Goal: Transaction & Acquisition: Book appointment/travel/reservation

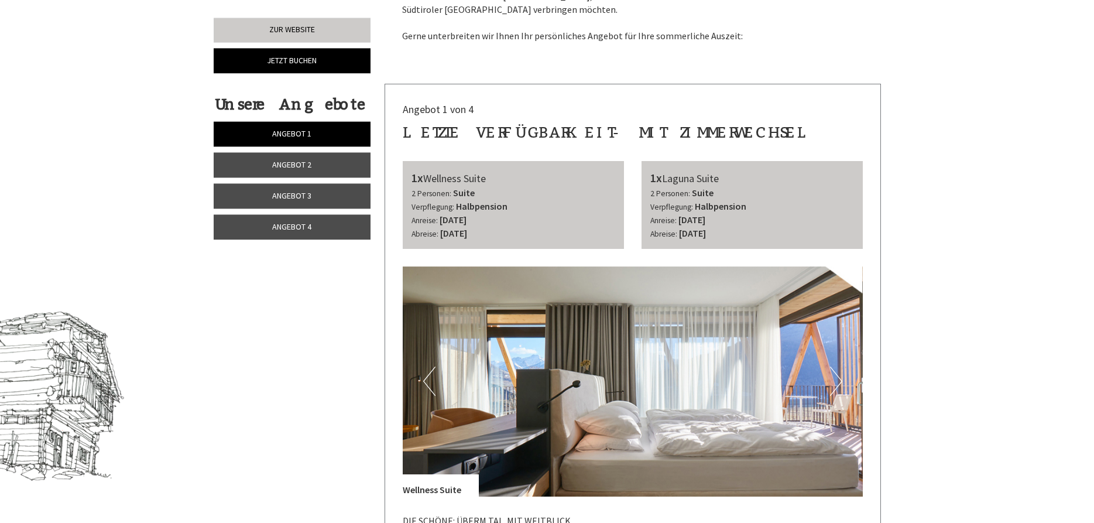
scroll to position [478, 0]
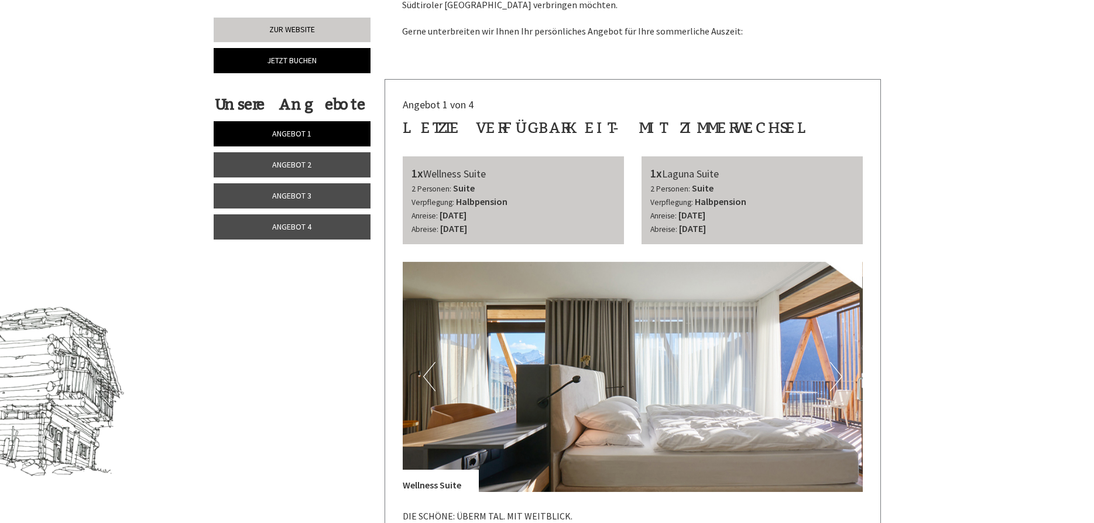
click at [317, 167] on link "Angebot 2" at bounding box center [292, 164] width 157 height 25
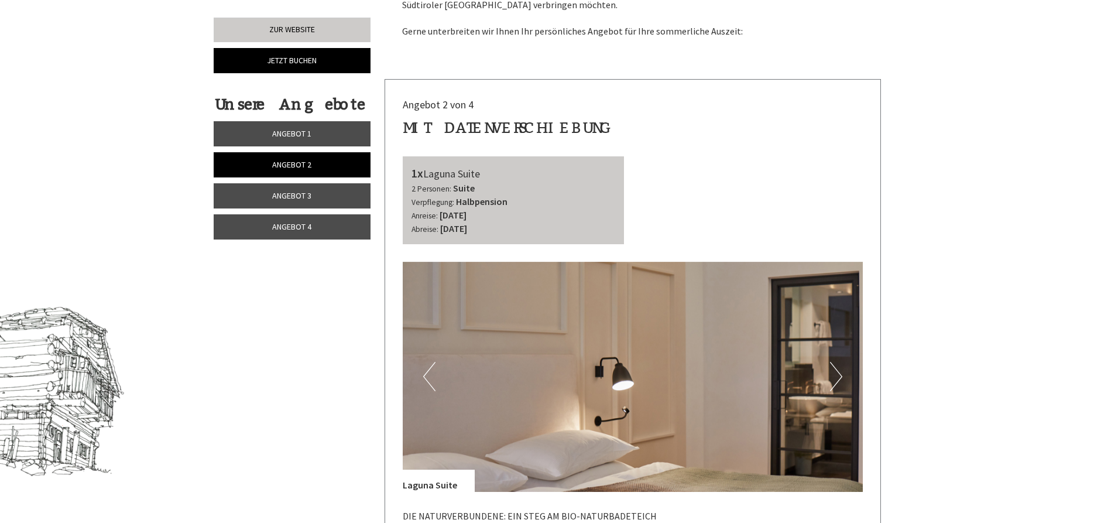
scroll to position [557, 0]
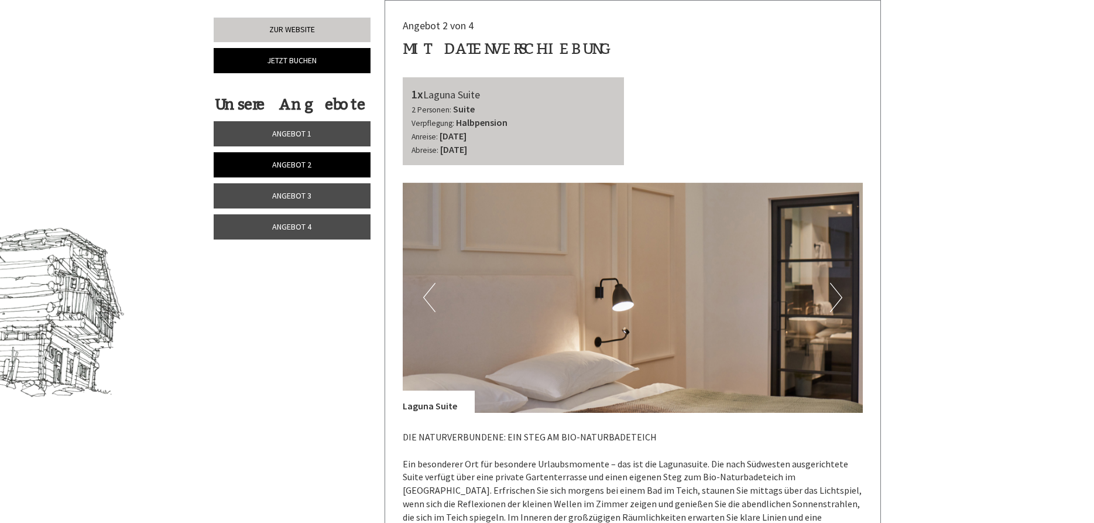
click at [317, 197] on link "Angebot 3" at bounding box center [292, 195] width 157 height 25
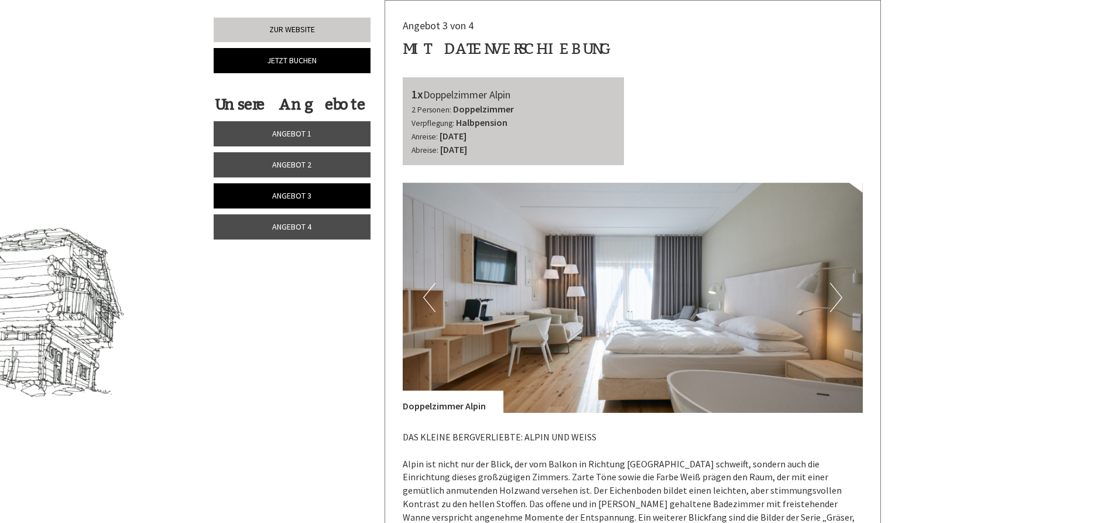
click at [317, 225] on link "Angebot 4" at bounding box center [292, 226] width 157 height 25
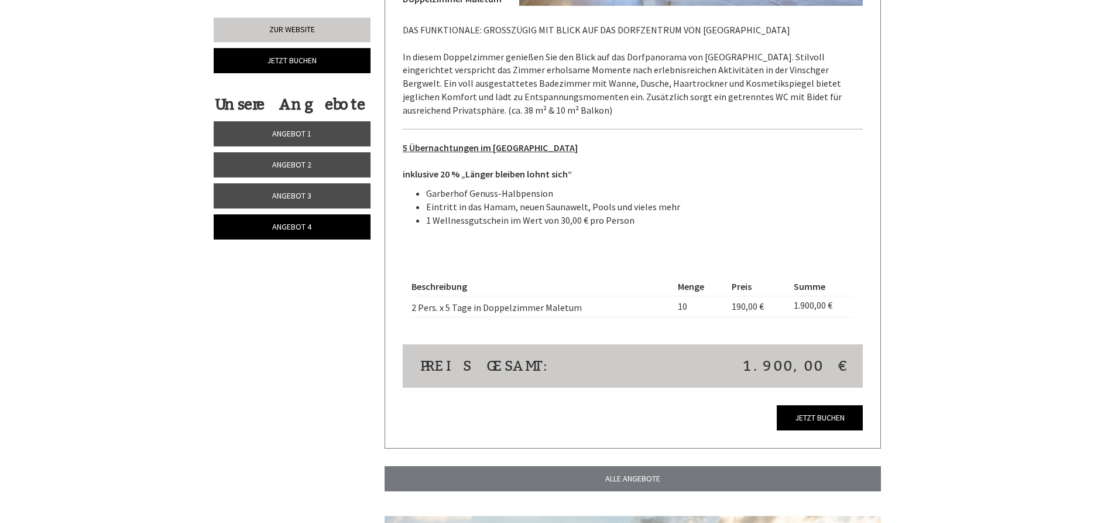
scroll to position [974, 0]
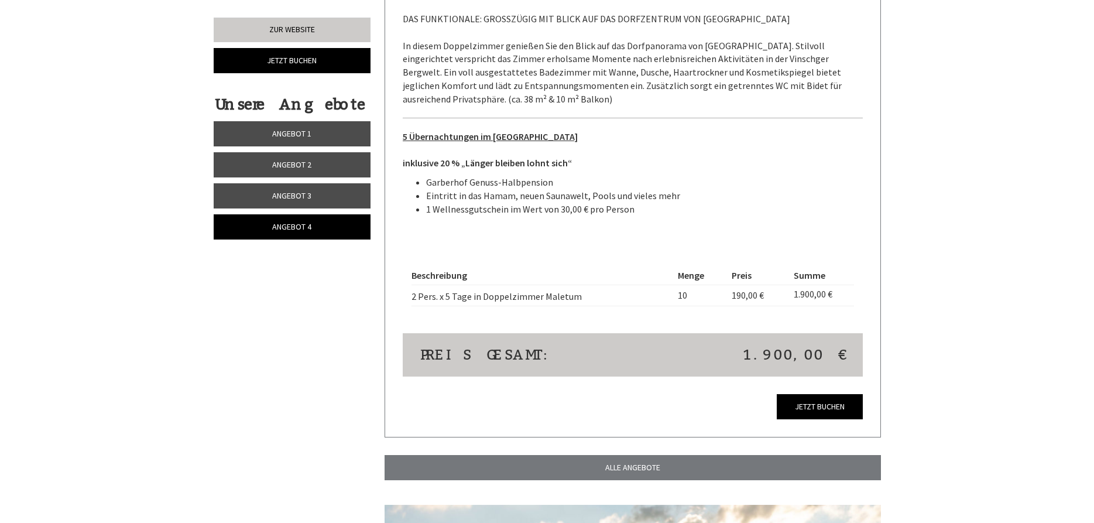
click at [327, 194] on link "Angebot 3" at bounding box center [292, 195] width 157 height 25
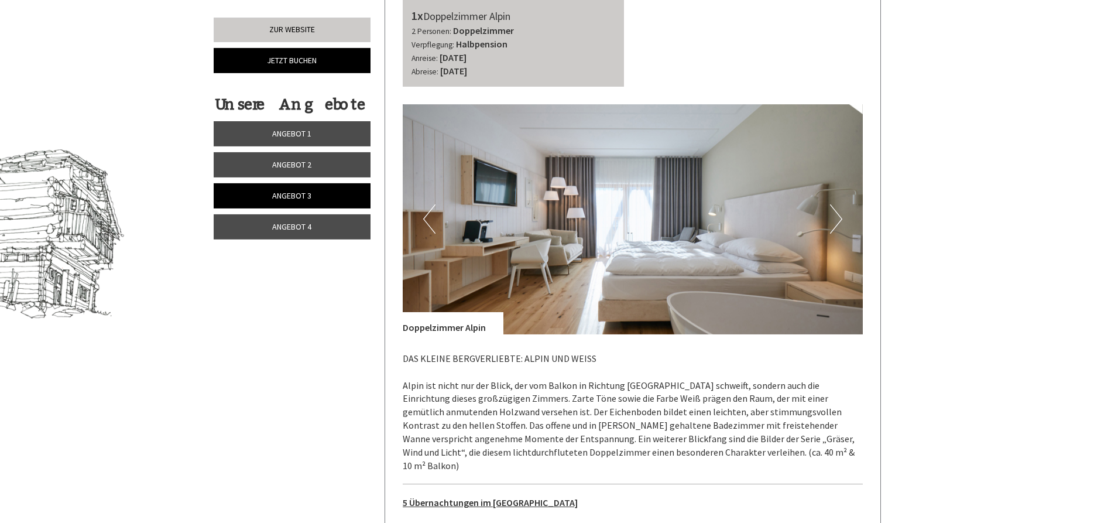
scroll to position [616, 0]
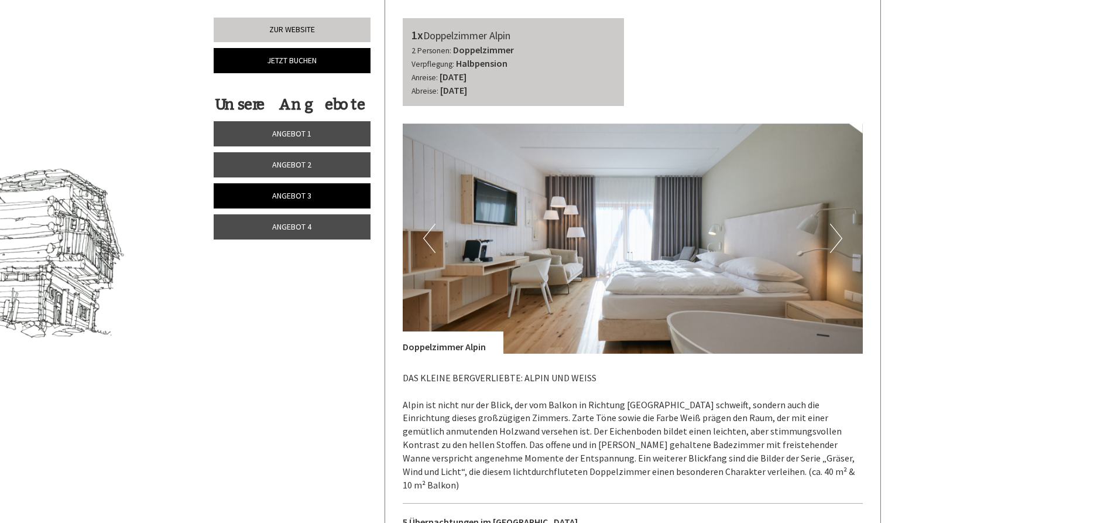
click at [341, 164] on link "Angebot 2" at bounding box center [292, 164] width 157 height 25
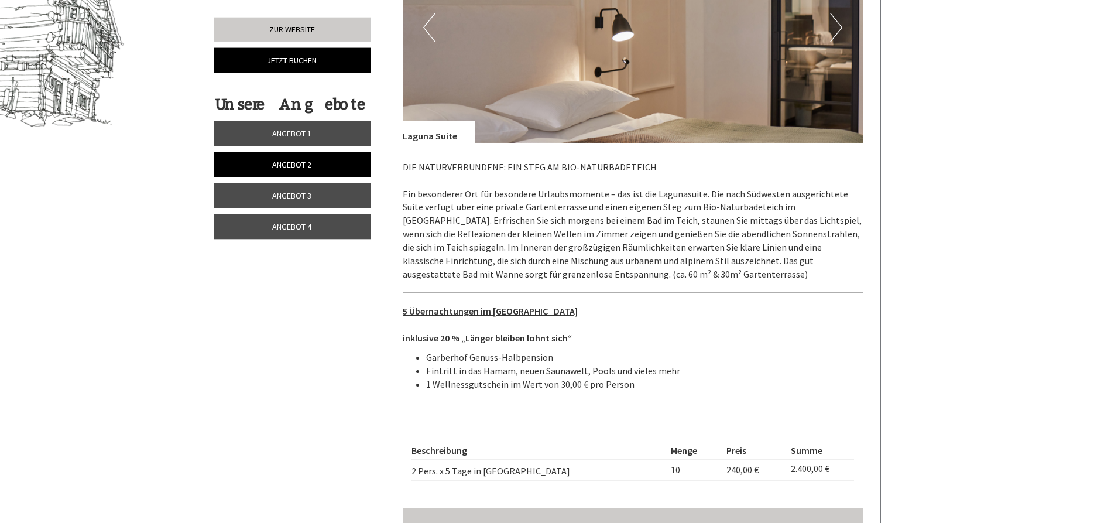
scroll to position [914, 0]
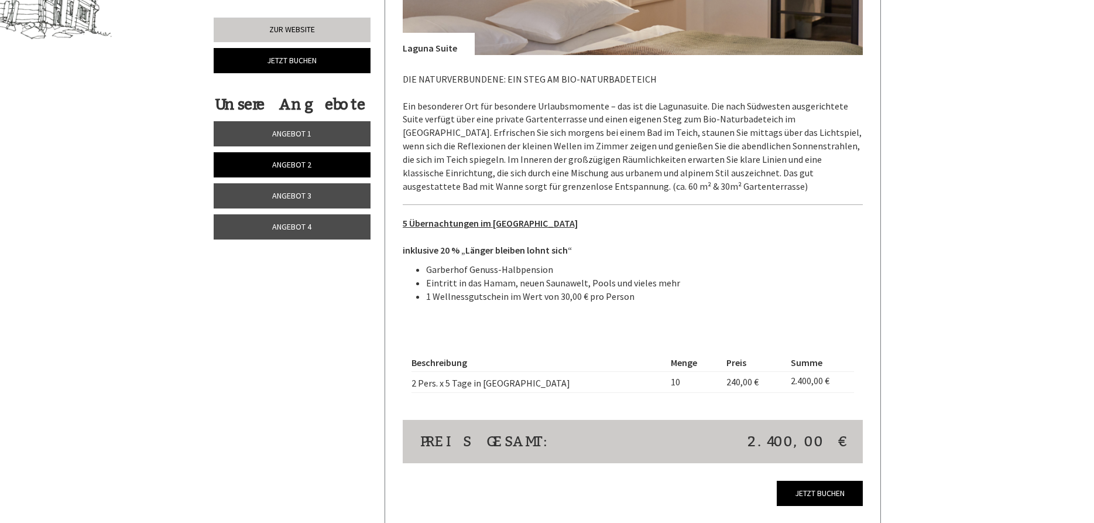
click at [326, 131] on link "Angebot 1" at bounding box center [292, 133] width 157 height 25
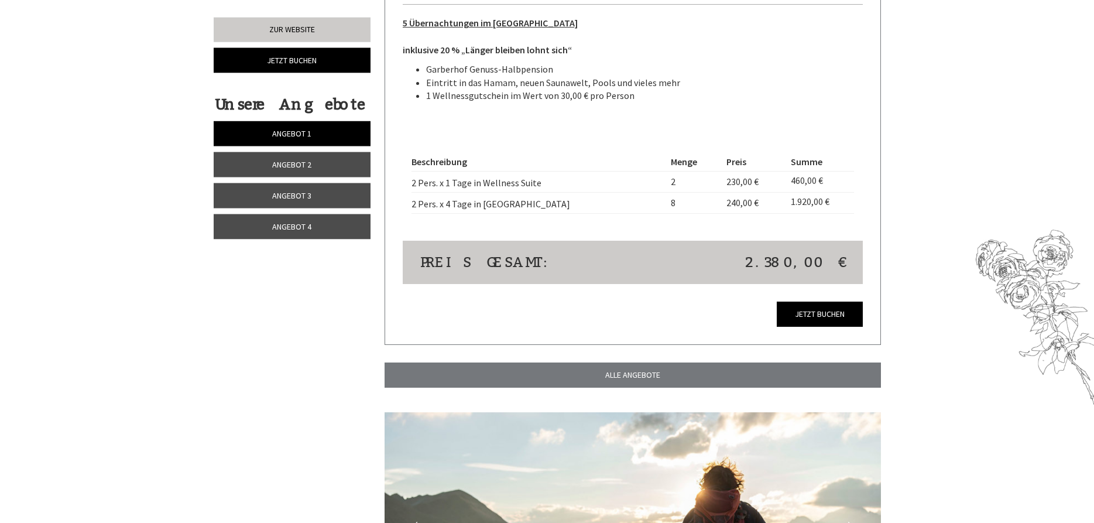
scroll to position [1612, 0]
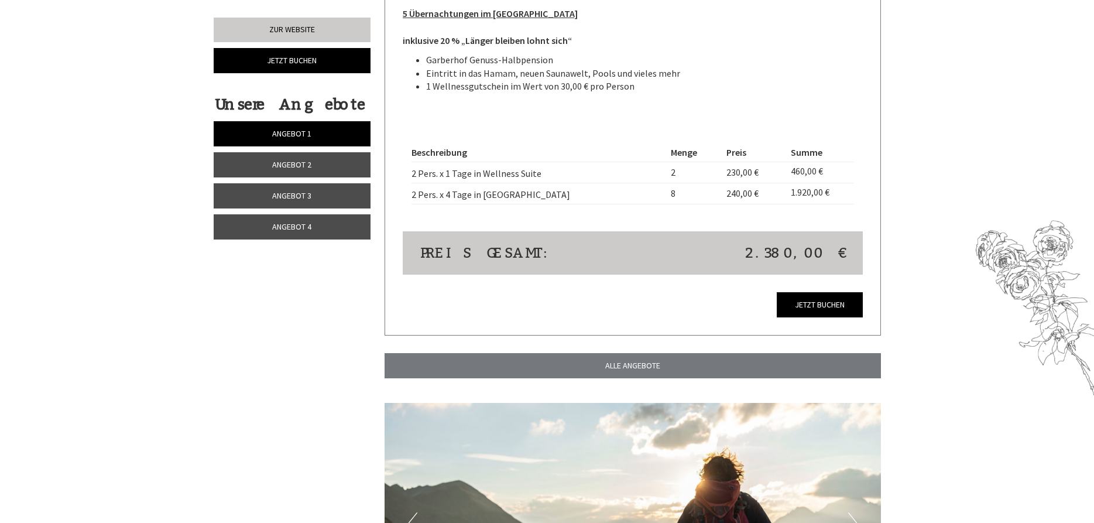
click at [286, 162] on span "Angebot 2" at bounding box center [291, 164] width 39 height 11
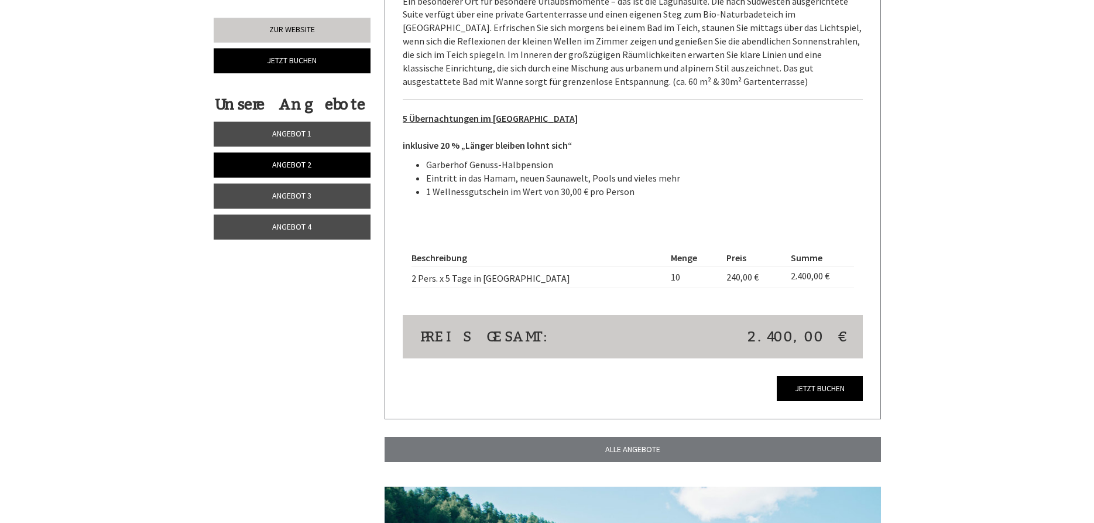
scroll to position [1034, 0]
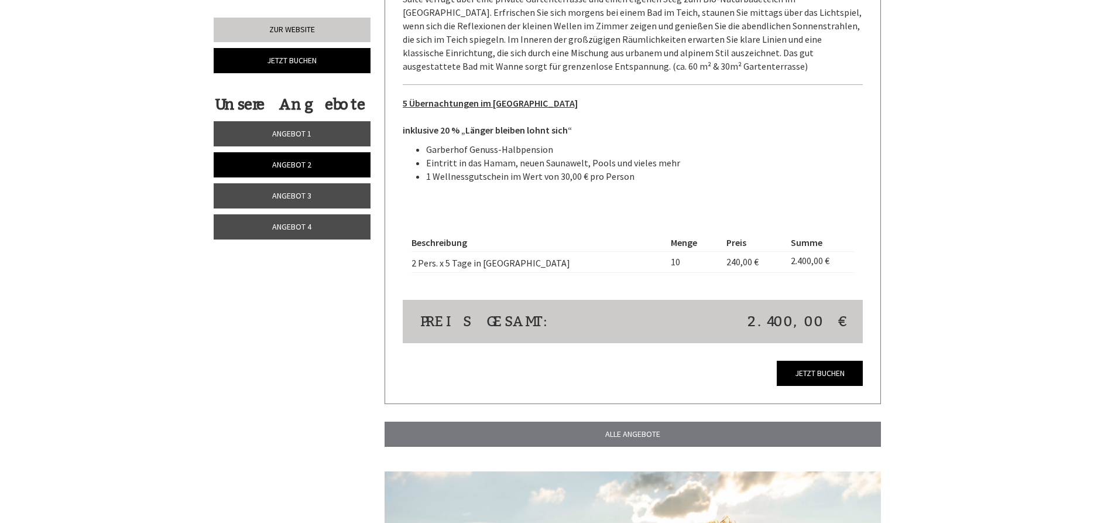
click at [295, 195] on span "Angebot 3" at bounding box center [291, 195] width 39 height 11
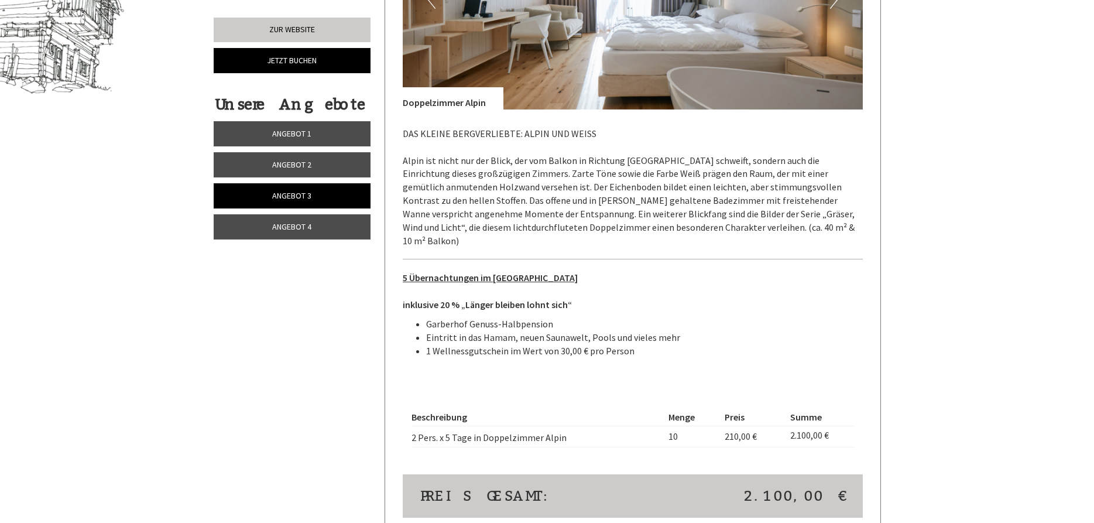
scroll to position [974, 0]
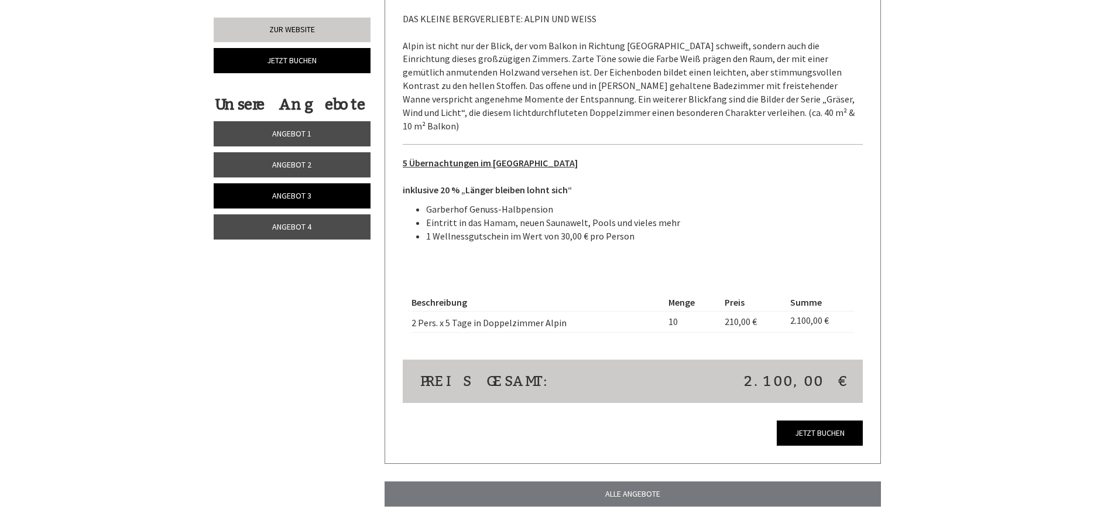
click at [297, 229] on span "Angebot 4" at bounding box center [291, 226] width 39 height 11
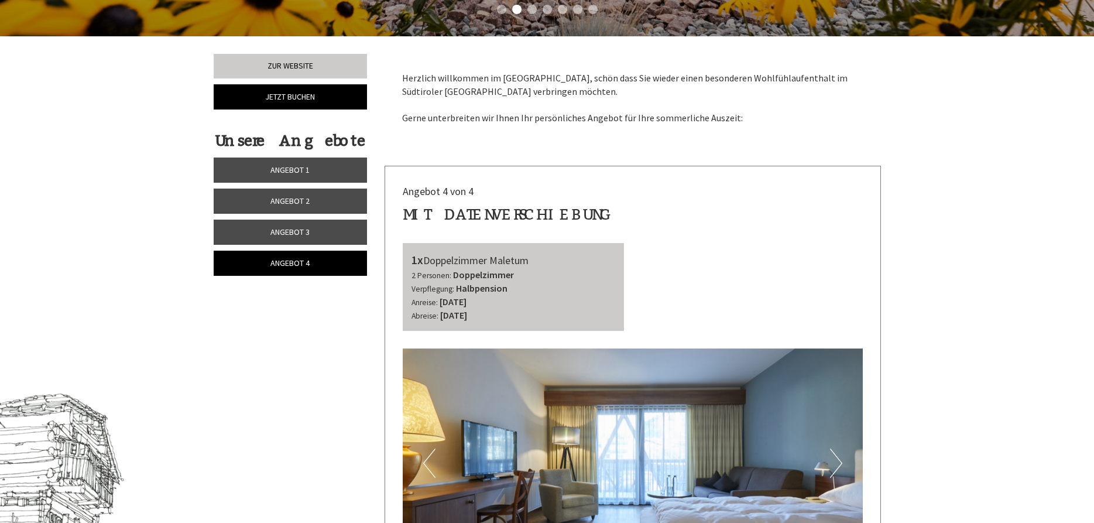
scroll to position [377, 0]
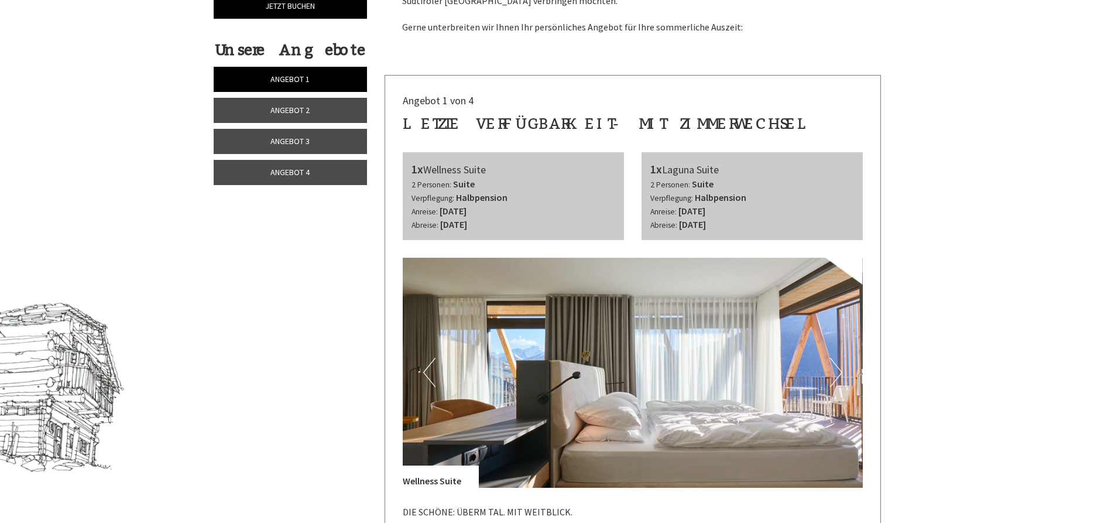
scroll to position [537, 0]
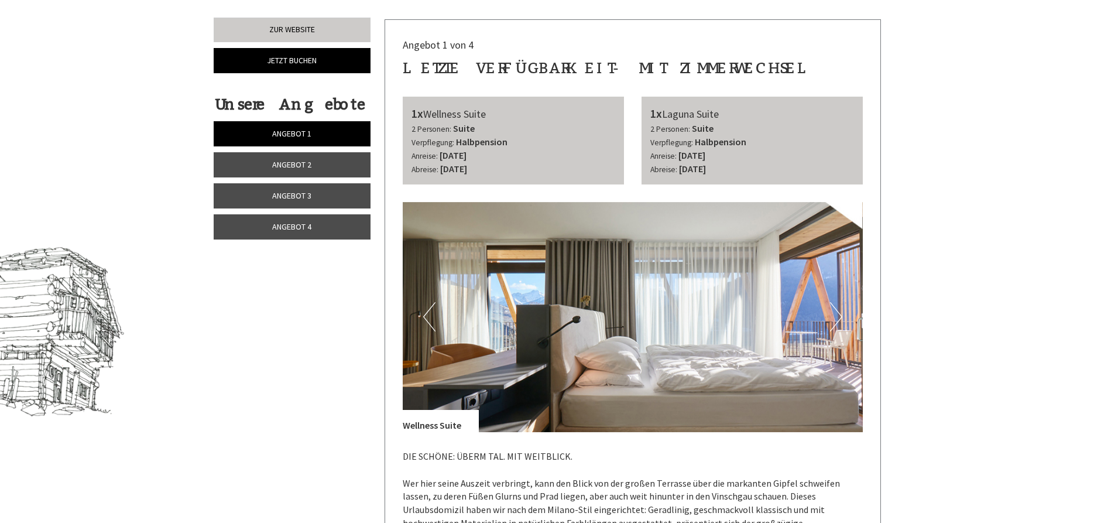
click at [329, 160] on link "Angebot 2" at bounding box center [292, 164] width 157 height 25
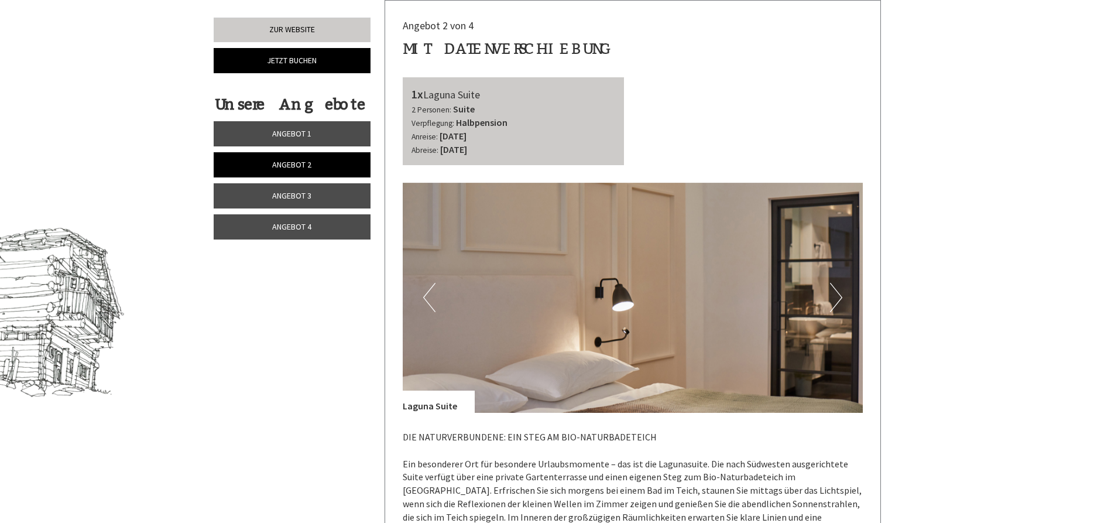
click at [331, 195] on link "Angebot 3" at bounding box center [292, 195] width 157 height 25
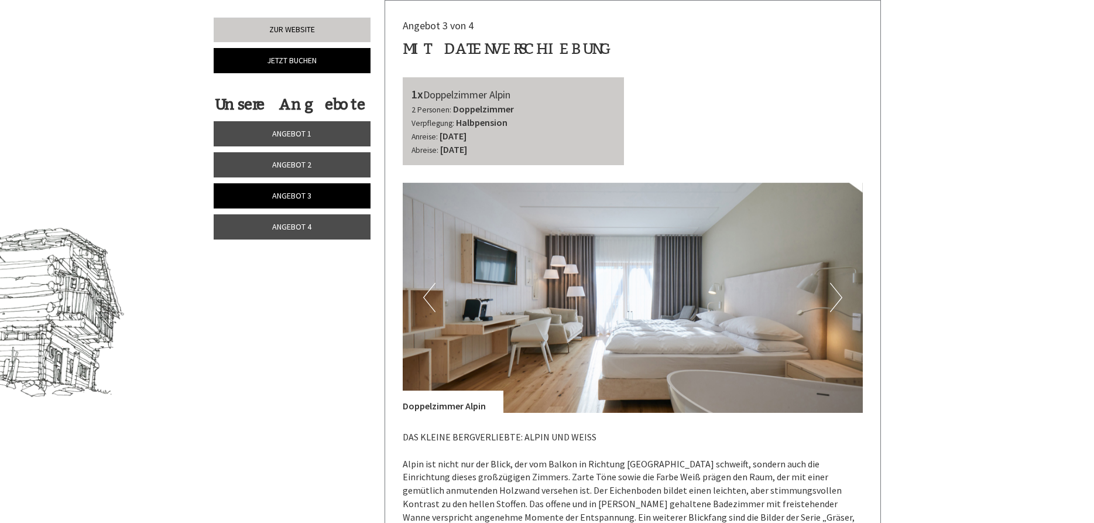
click at [331, 226] on link "Angebot 4" at bounding box center [292, 226] width 157 height 25
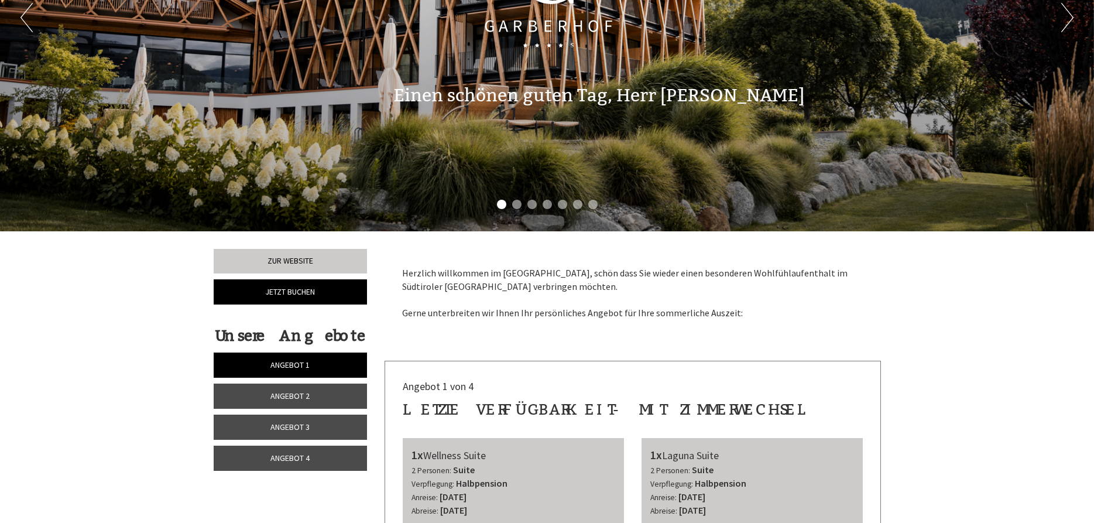
scroll to position [418, 0]
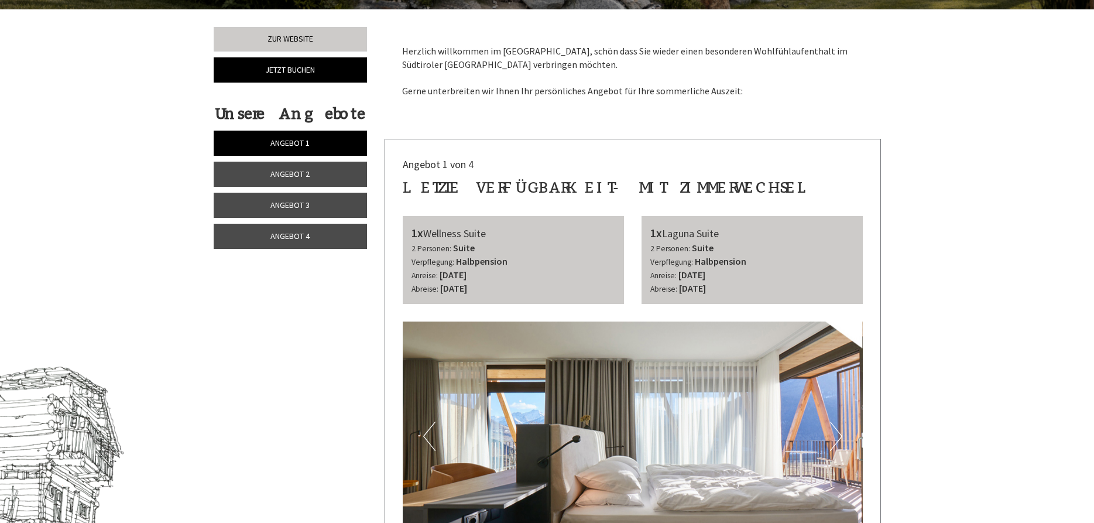
click at [316, 238] on link "Angebot 4" at bounding box center [291, 236] width 154 height 25
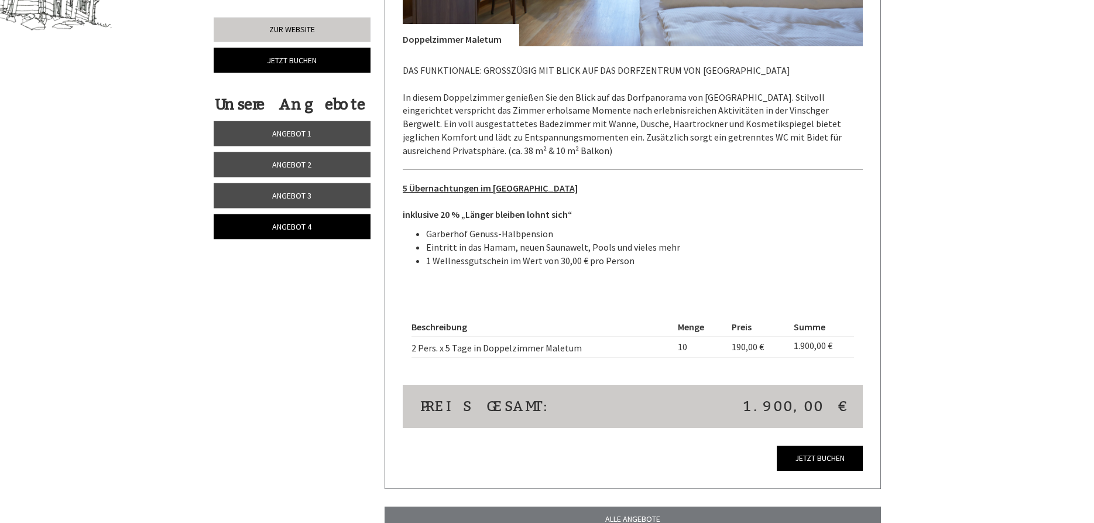
scroll to position [974, 0]
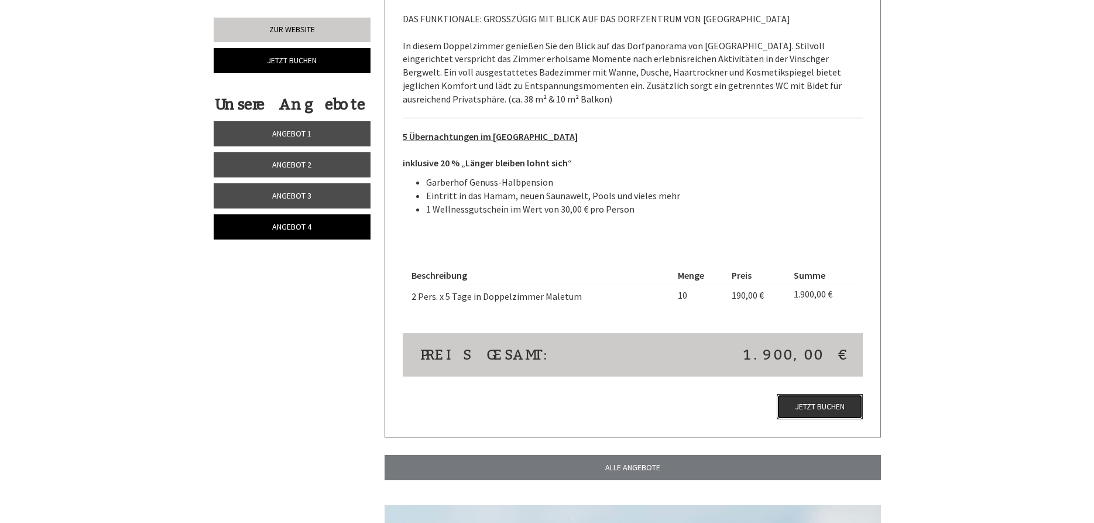
click at [817, 406] on link "Jetzt buchen" at bounding box center [820, 406] width 86 height 25
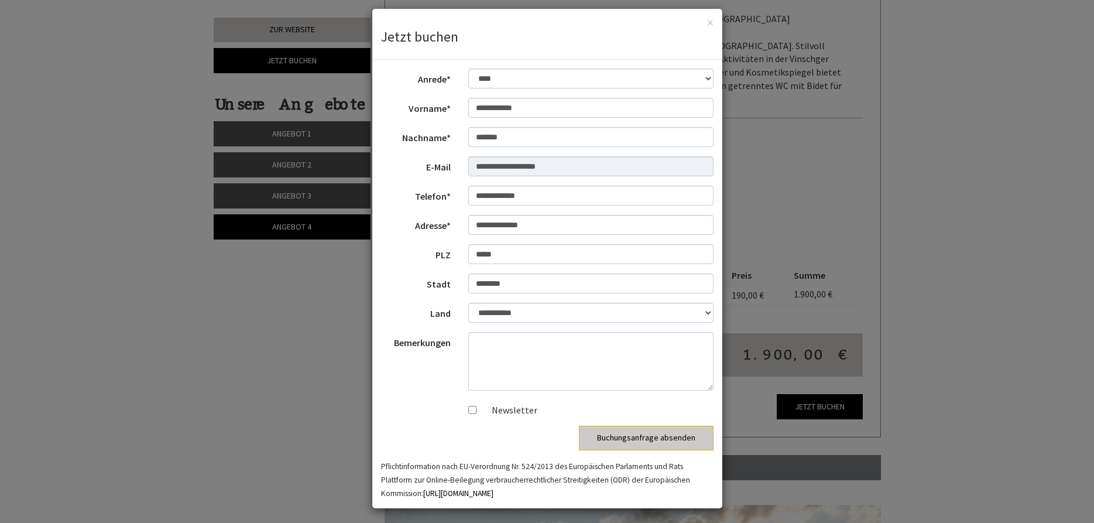
scroll to position [13, 0]
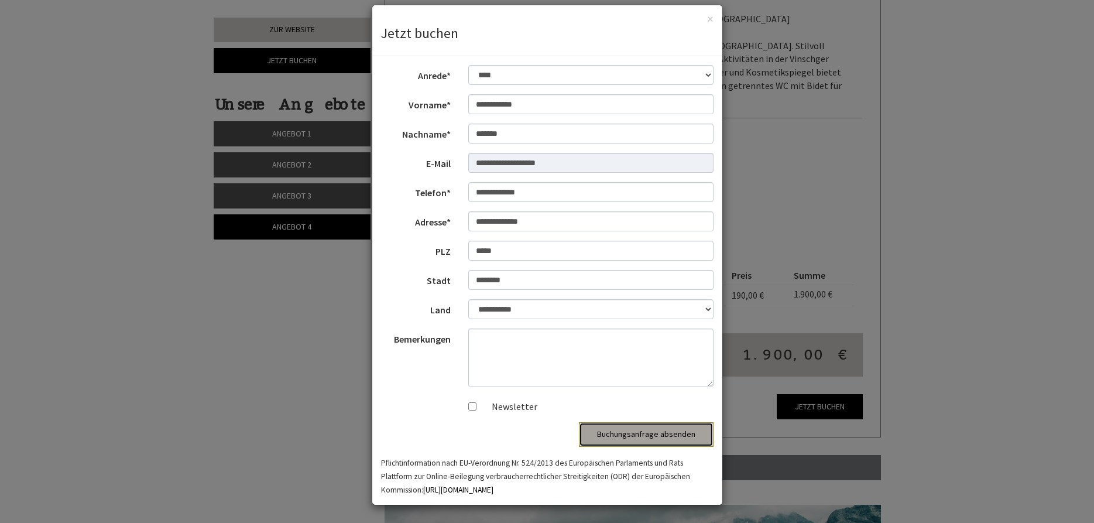
click at [641, 435] on button "Buchungsanfrage absenden" at bounding box center [646, 434] width 135 height 25
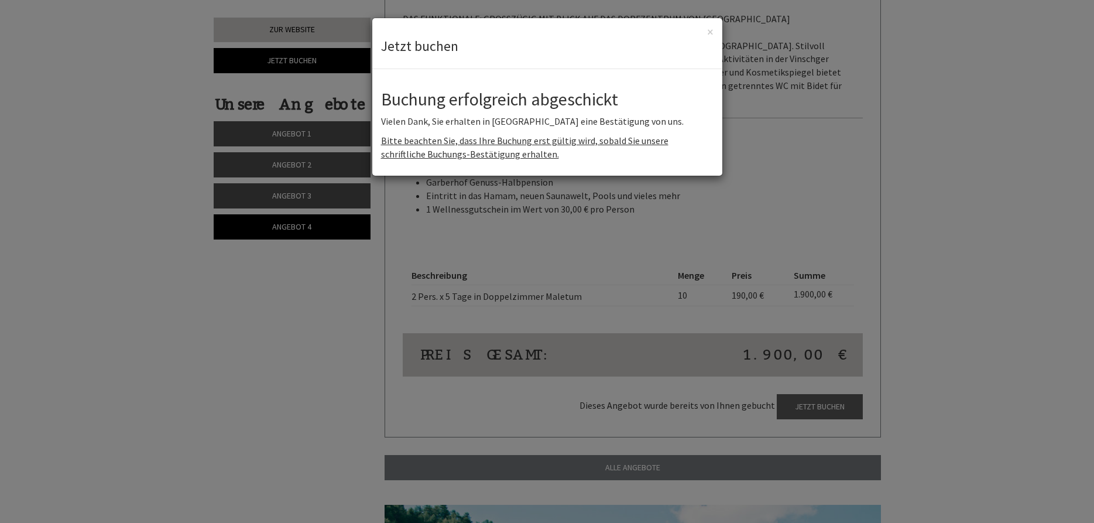
click at [49, 208] on div "**********" at bounding box center [547, 261] width 1094 height 523
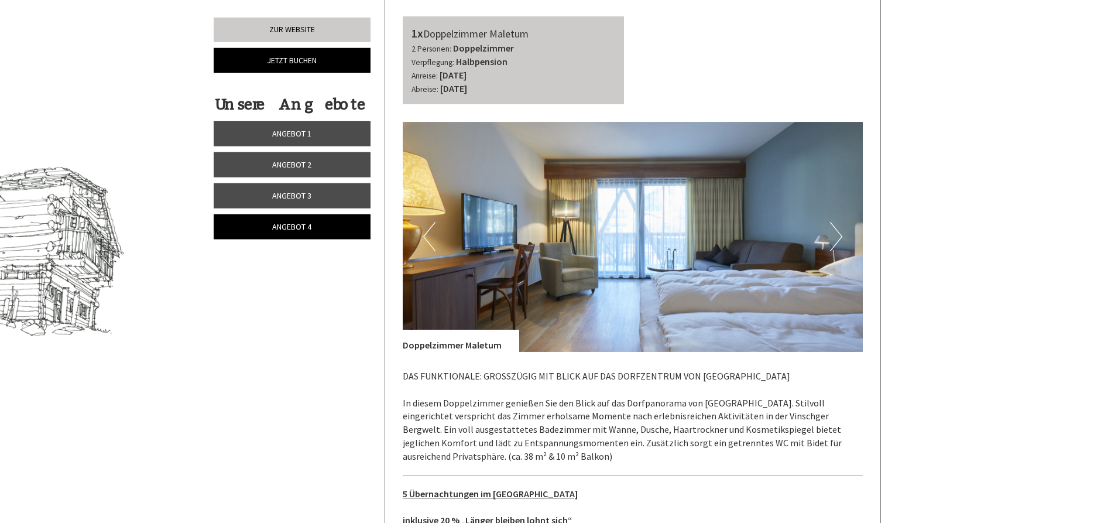
scroll to position [616, 0]
